Goal: Information Seeking & Learning: Learn about a topic

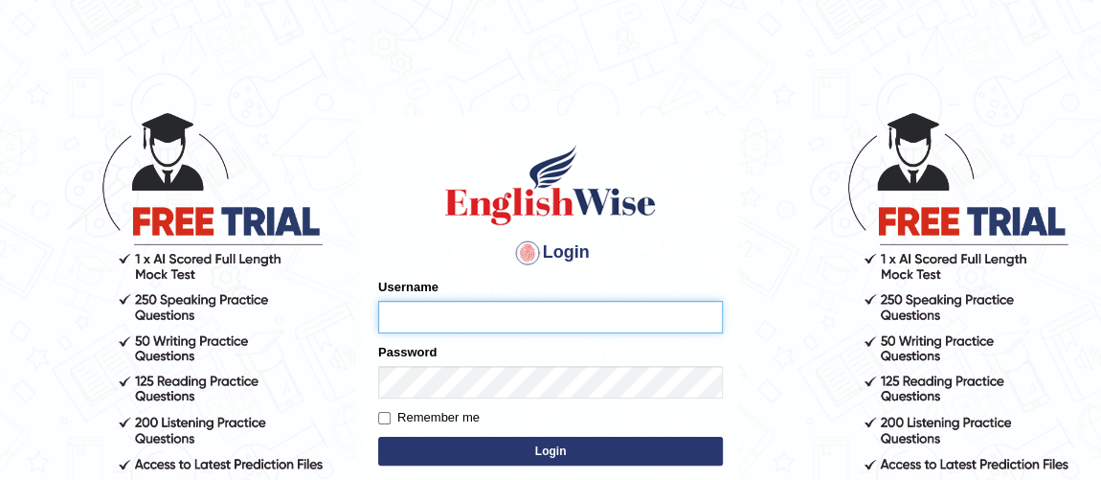
type input "vishalwadhwa"
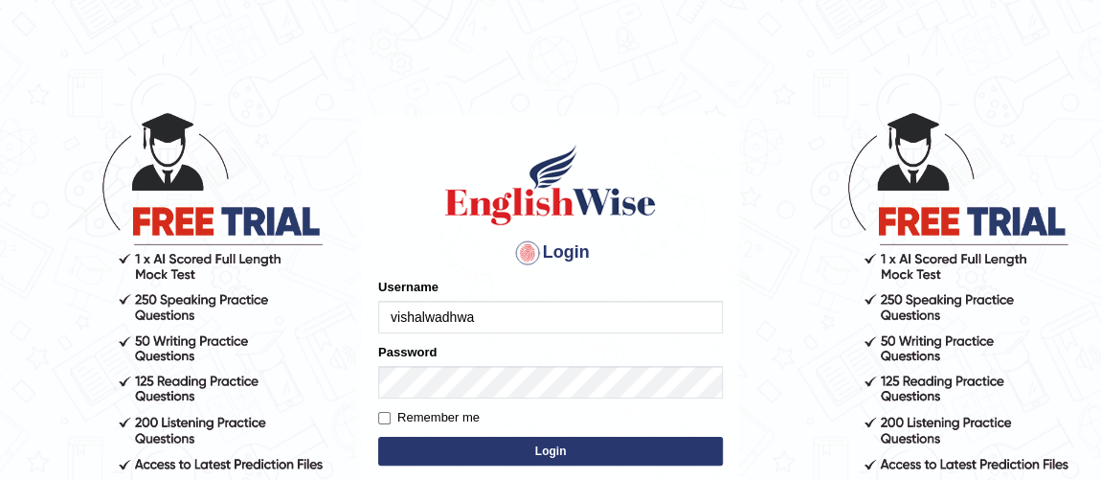
click at [420, 444] on button "Login" at bounding box center [550, 451] width 345 height 29
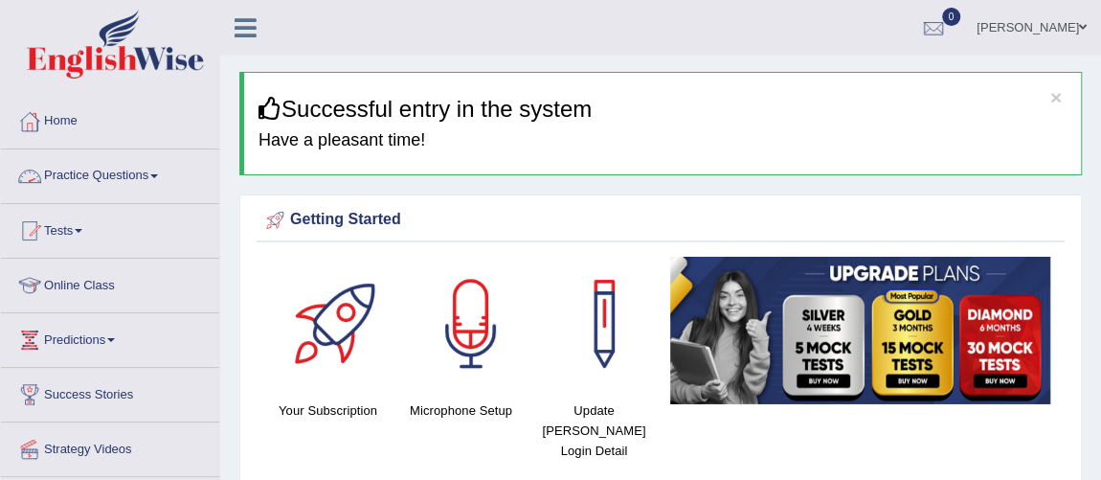
click at [111, 173] on link "Practice Questions" at bounding box center [110, 173] width 218 height 48
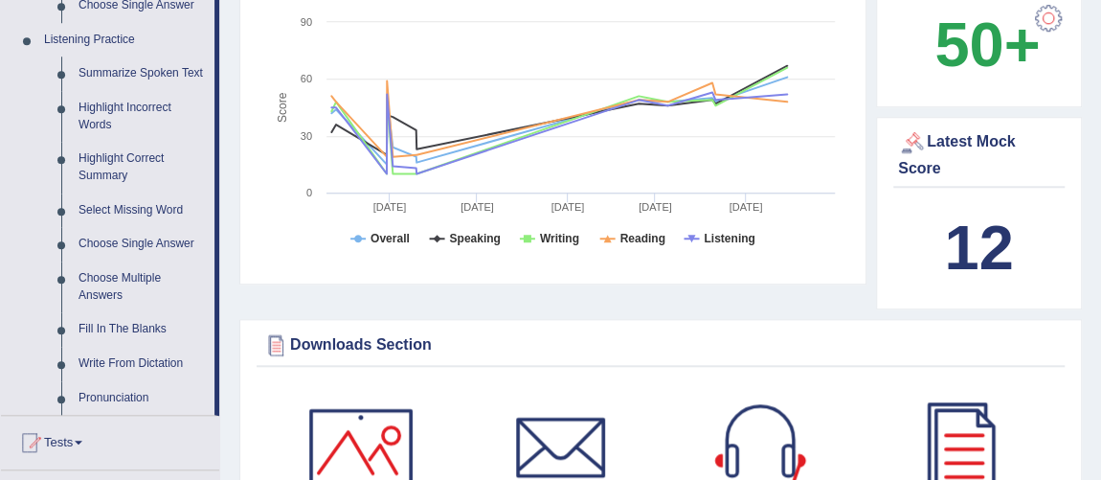
scroll to position [820, 0]
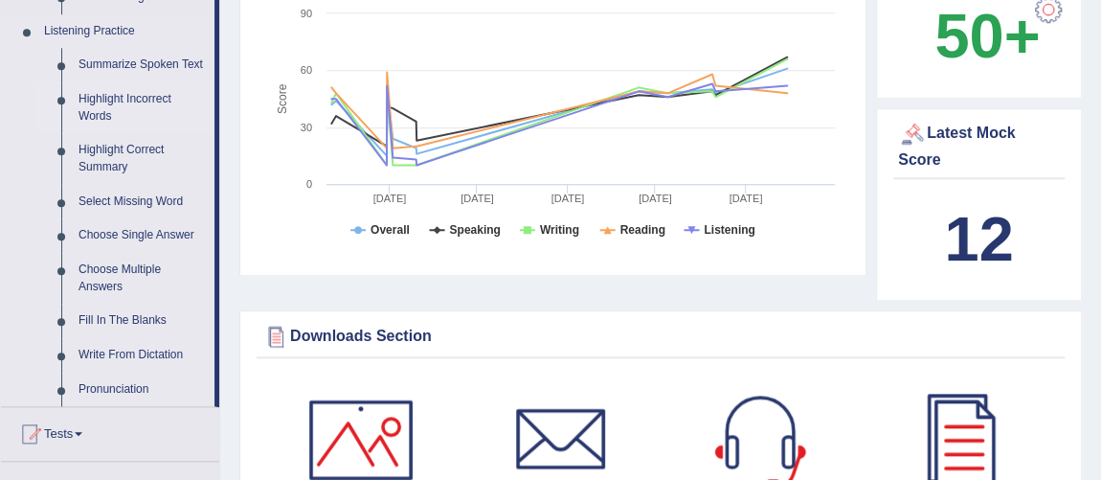
click at [102, 98] on link "Highlight Incorrect Words" at bounding box center [142, 107] width 145 height 51
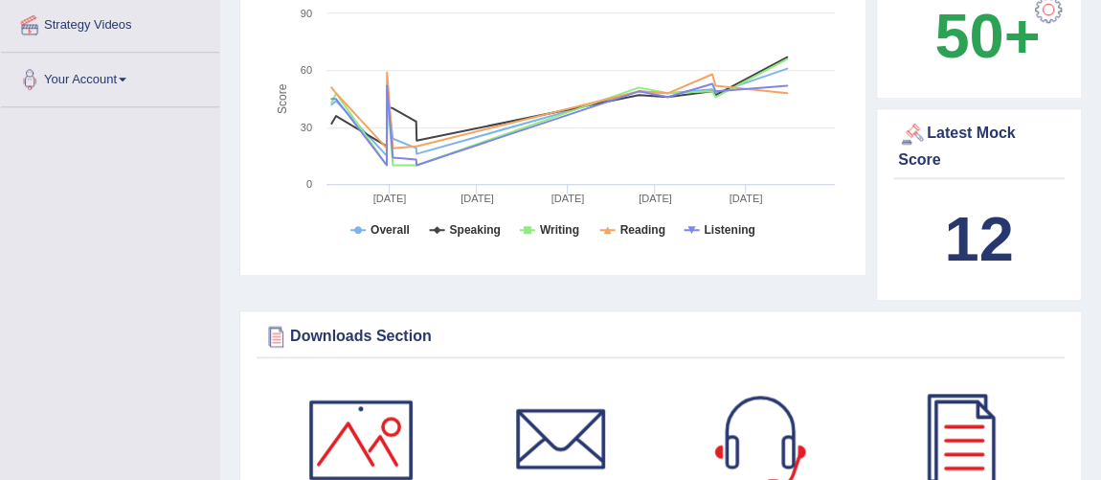
scroll to position [245, 0]
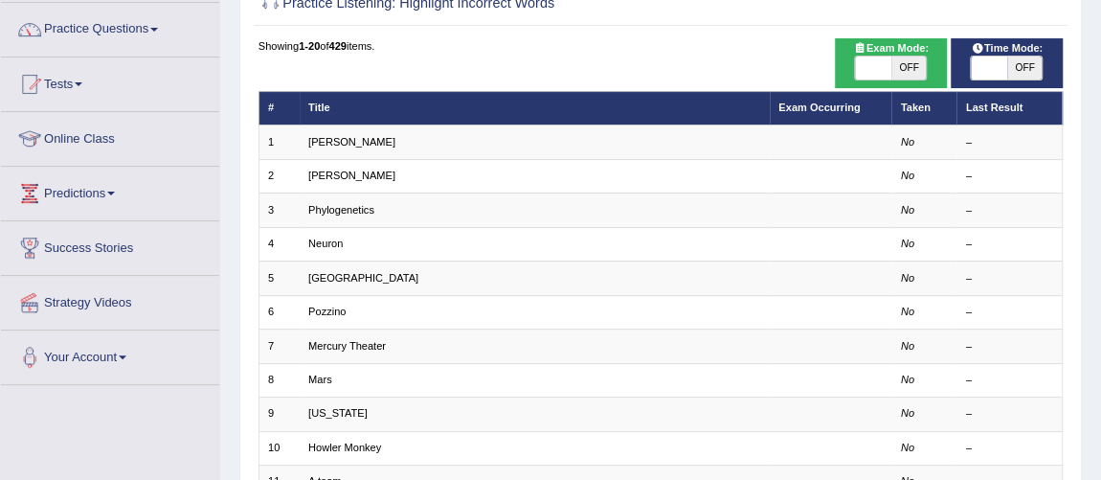
scroll to position [152, 0]
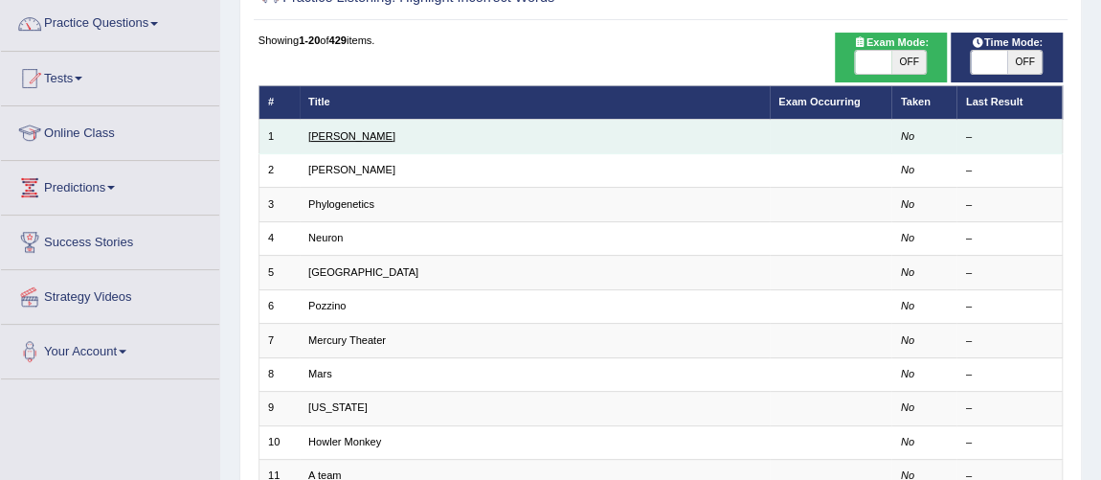
click at [324, 135] on link "Harold" at bounding box center [351, 135] width 87 height 11
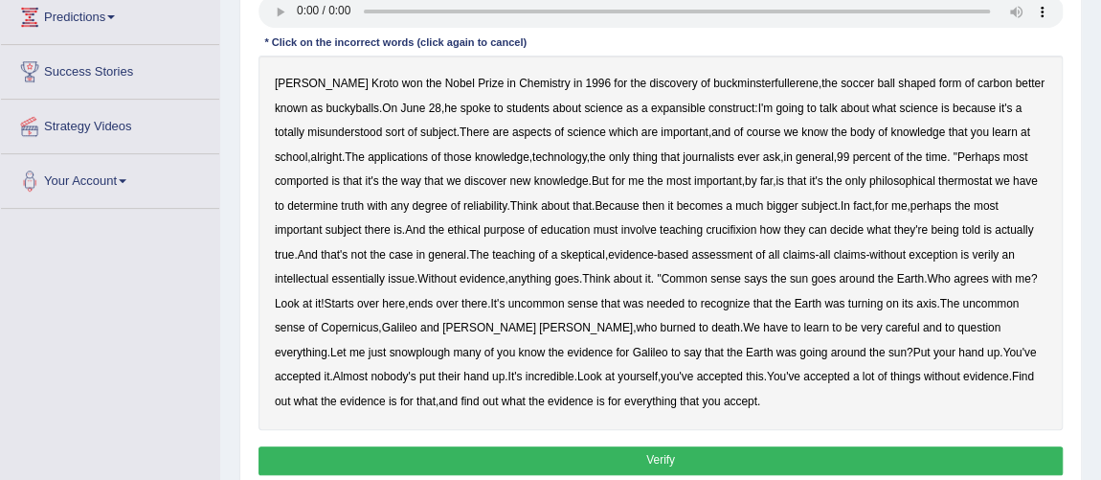
scroll to position [322, 0]
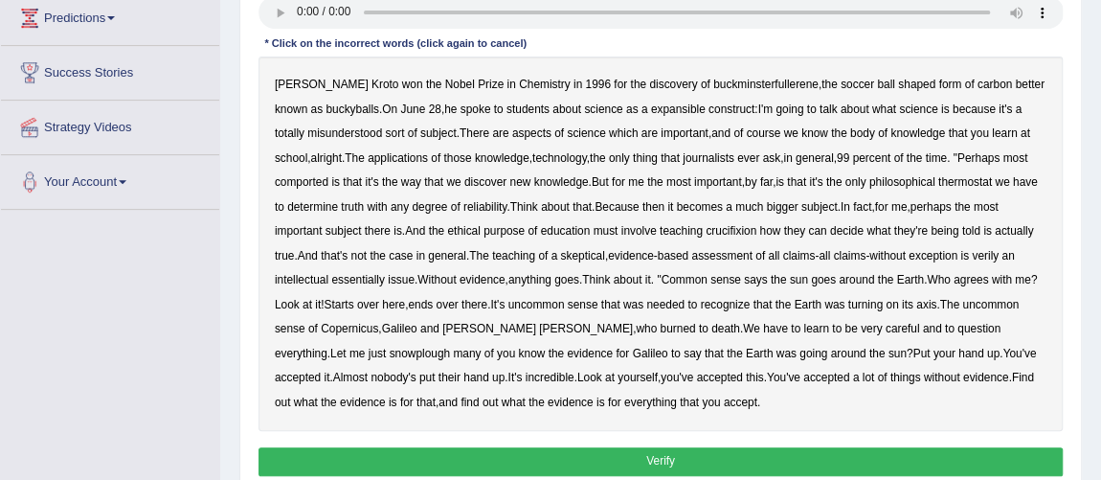
click at [743, 416] on div "Harold Kroto won the Nobel Prize in Chemistry in 1996 for the discovery of buck…" at bounding box center [661, 244] width 805 height 374
click at [651, 107] on b "expansible" at bounding box center [678, 108] width 55 height 13
click at [692, 156] on b "journalists" at bounding box center [709, 157] width 52 height 13
click at [980, 182] on b "thermostat" at bounding box center [966, 181] width 54 height 13
click at [732, 232] on b "crucifixion" at bounding box center [731, 230] width 51 height 13
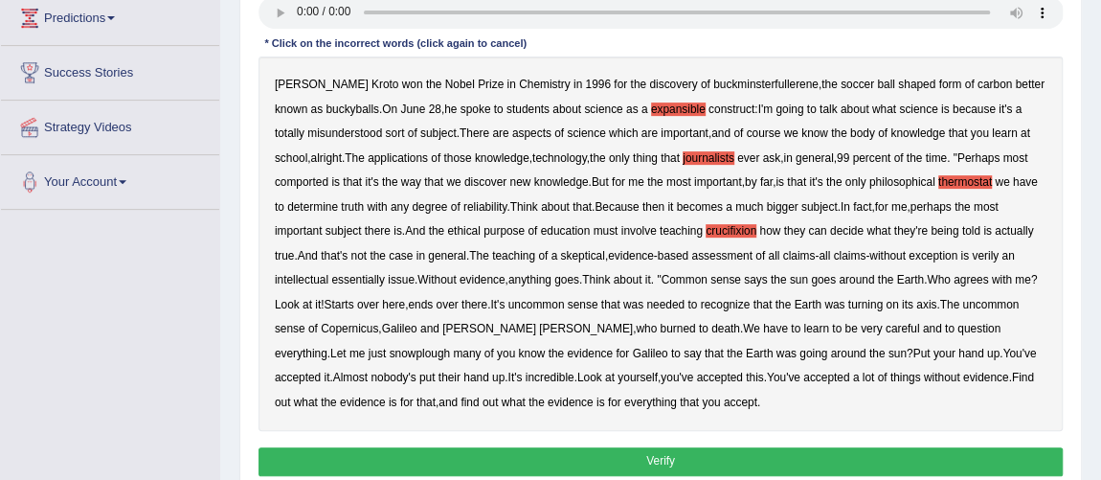
click at [999, 254] on b "verily" at bounding box center [985, 255] width 27 height 13
click at [390, 352] on b "snowplough" at bounding box center [420, 353] width 60 height 13
click at [695, 448] on button "Verify" at bounding box center [661, 461] width 805 height 28
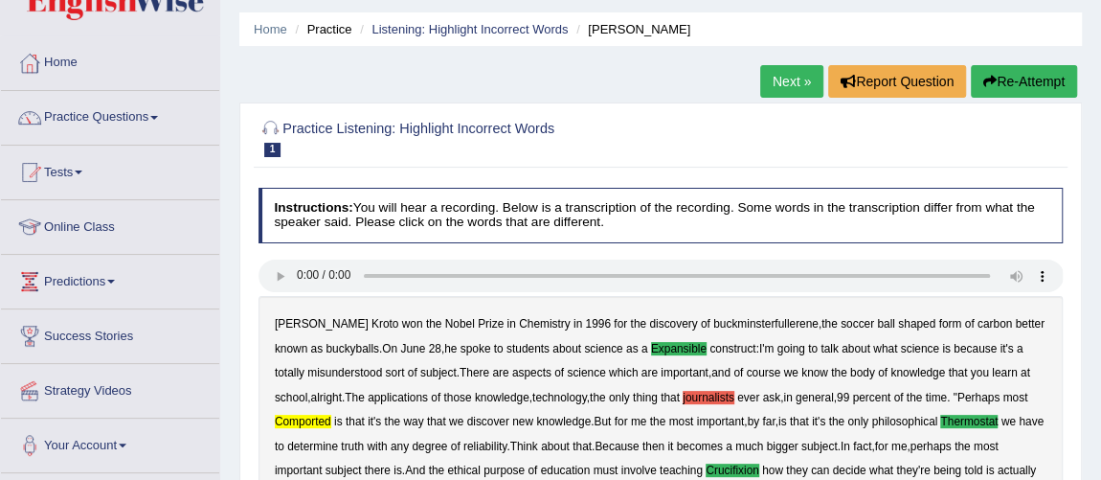
scroll to position [0, 0]
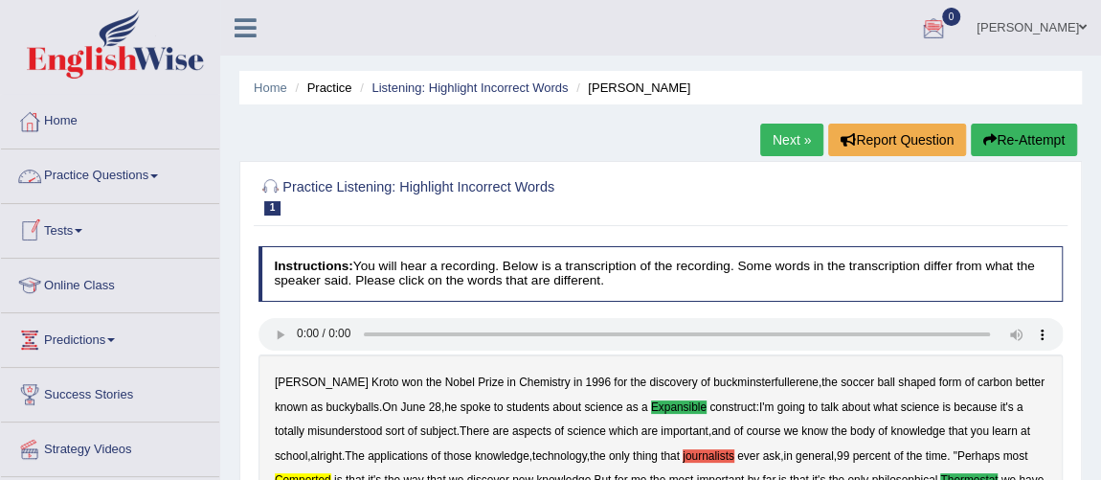
click at [100, 170] on link "Practice Questions" at bounding box center [110, 173] width 218 height 48
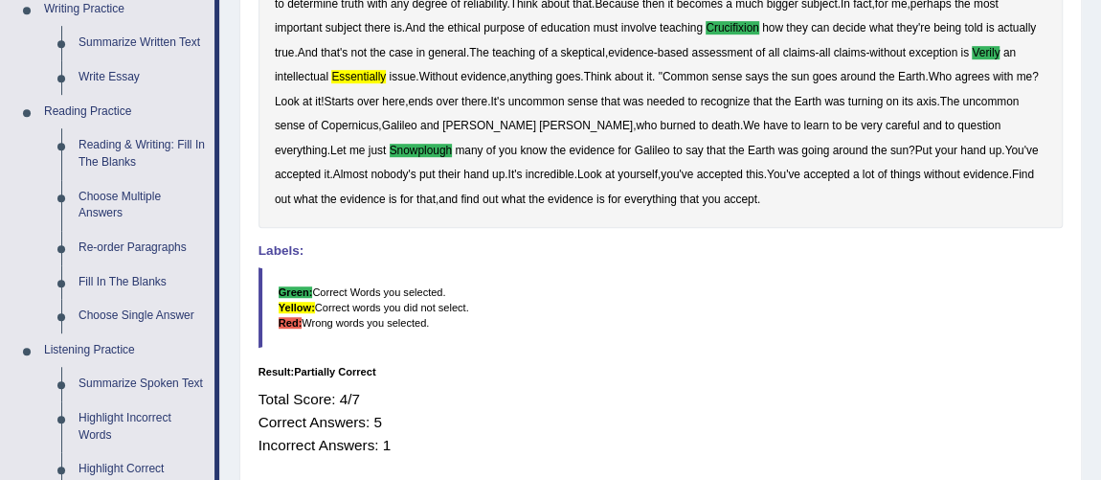
scroll to position [502, 0]
click at [114, 147] on link "Reading & Writing: Fill In The Blanks" at bounding box center [142, 152] width 145 height 51
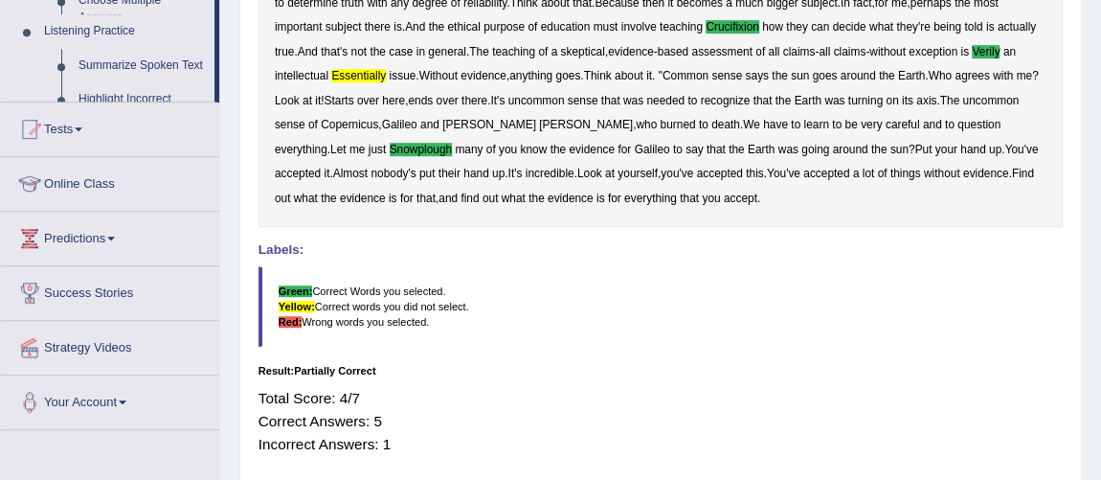
scroll to position [403, 0]
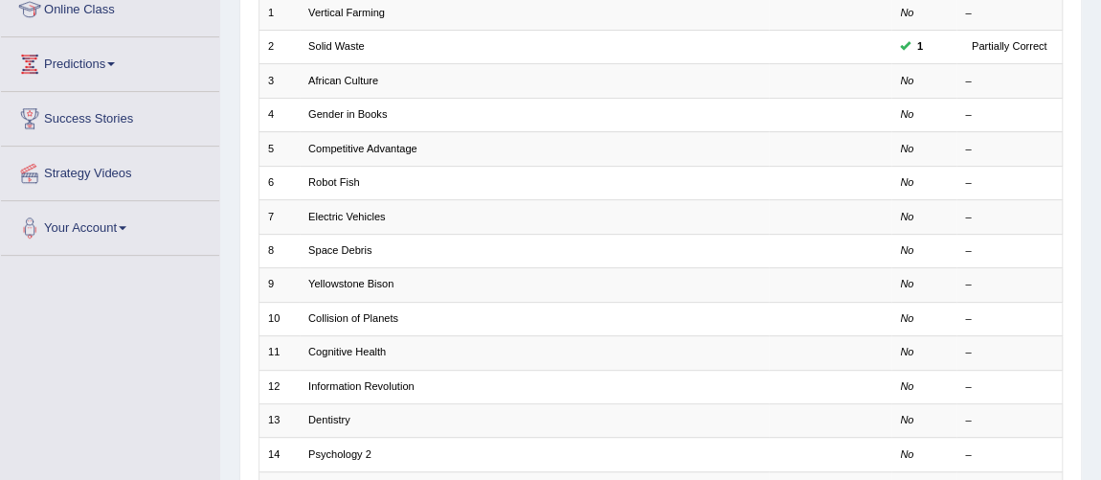
scroll to position [282, 0]
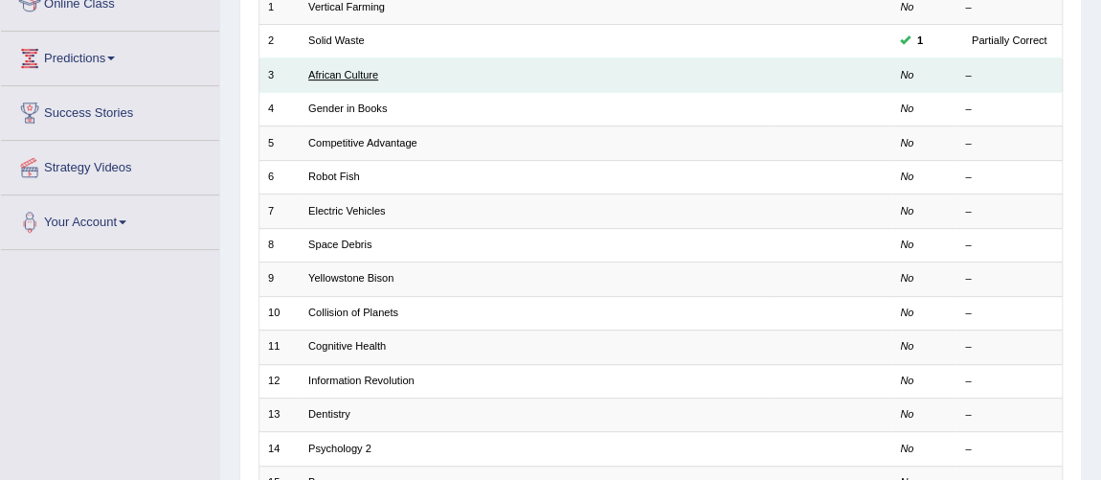
click at [331, 76] on link "African Culture" at bounding box center [343, 74] width 70 height 11
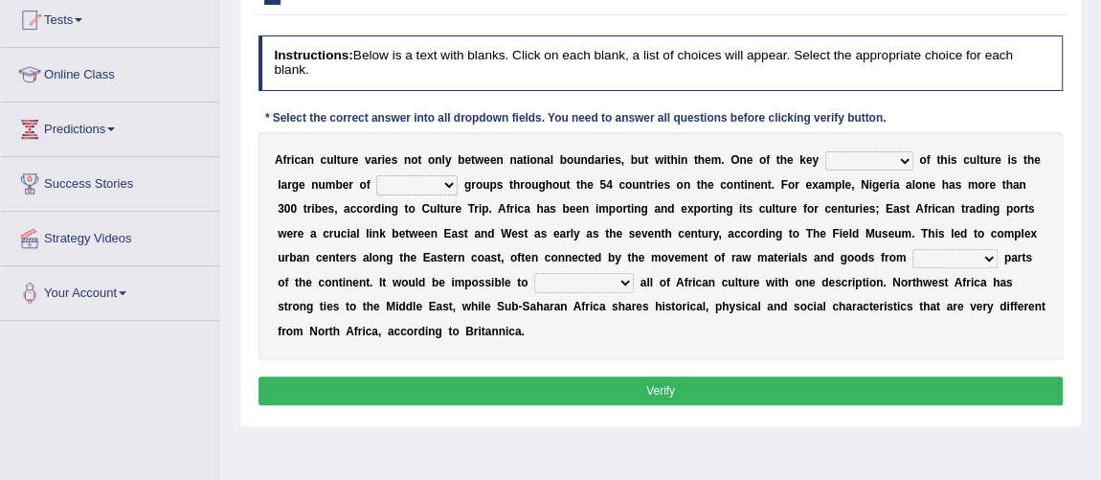
scroll to position [213, 0]
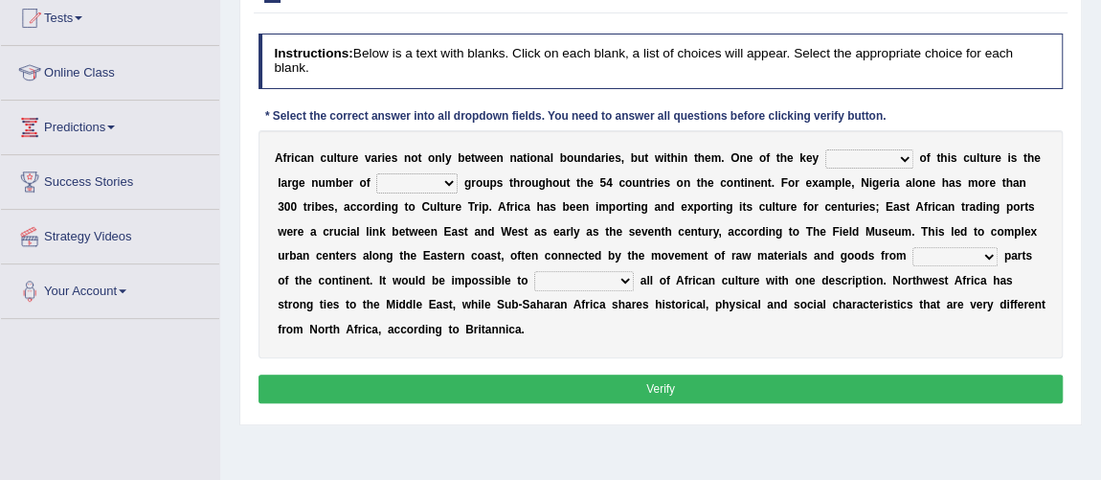
click at [891, 164] on select "conjectures features issues doubts" at bounding box center [870, 158] width 88 height 19
